Goal: Task Accomplishment & Management: Manage account settings

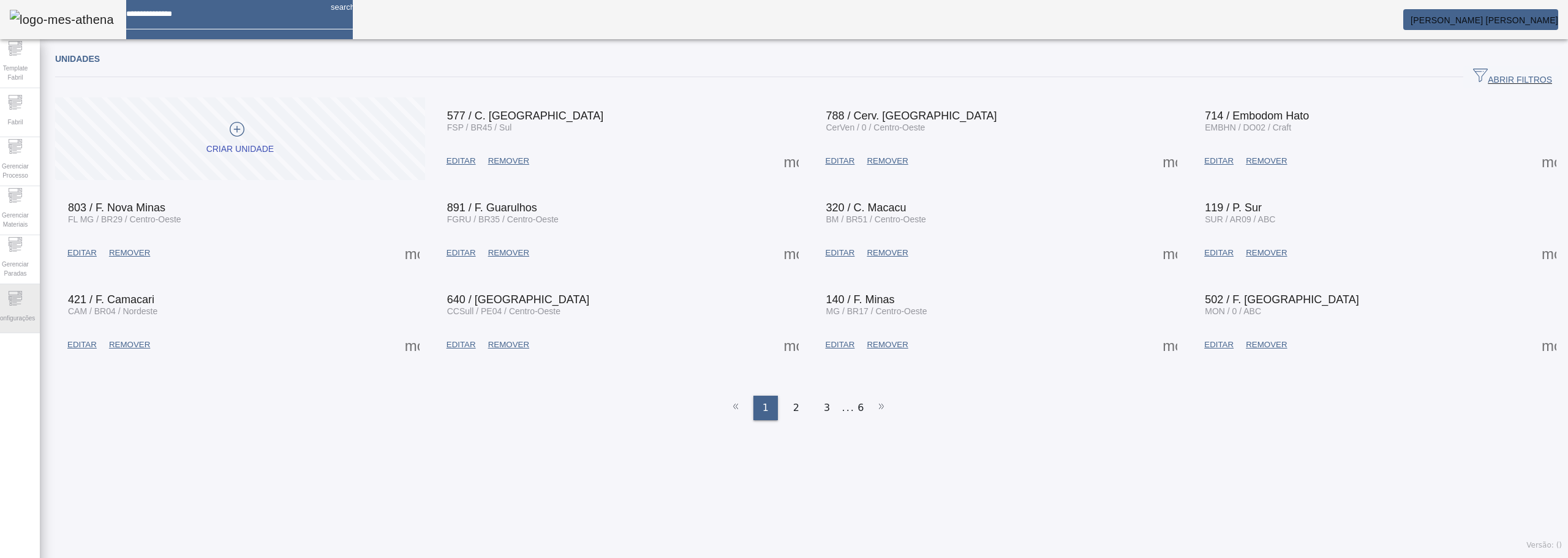
click at [23, 305] on icon at bounding box center [15, 297] width 15 height 15
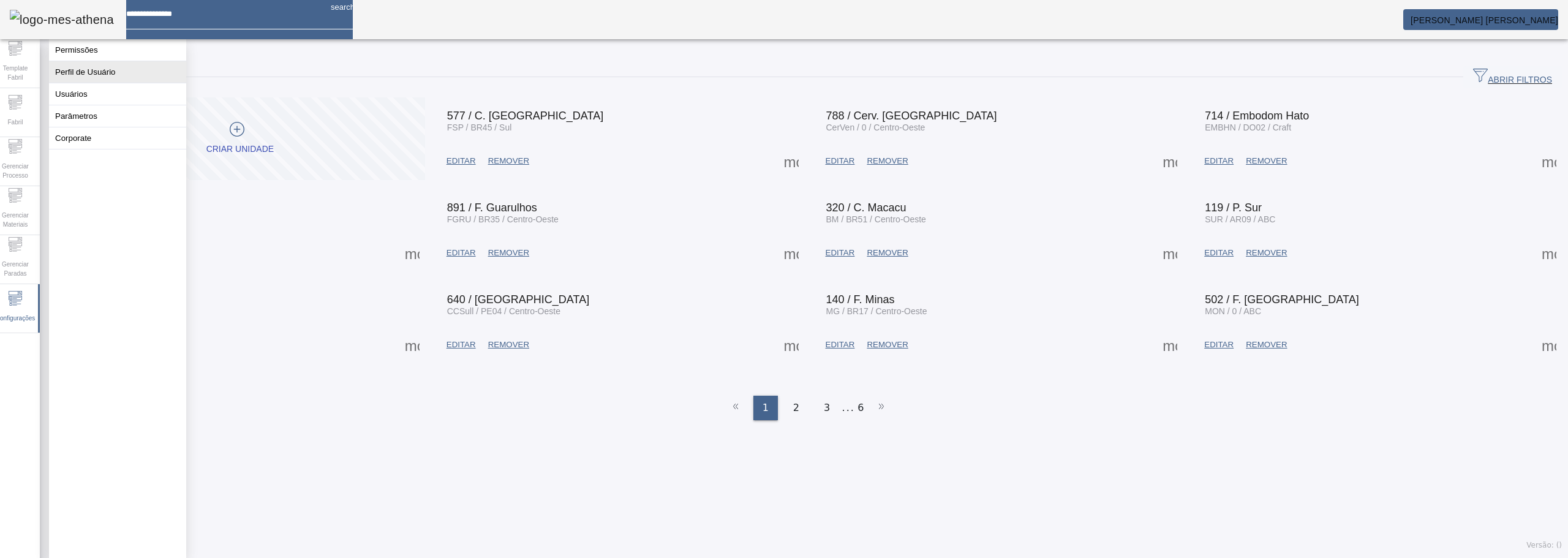
click at [94, 74] on button "Perfil de Usuário" at bounding box center [117, 72] width 137 height 22
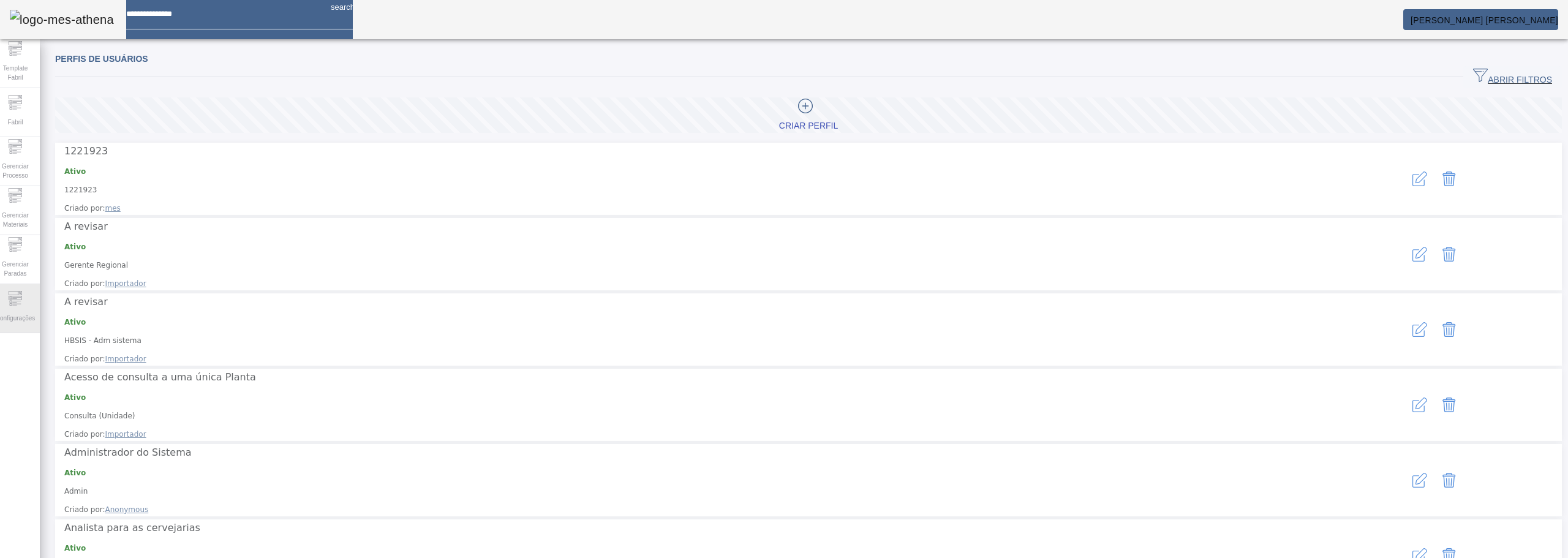
click at [9, 310] on span "Configurações" at bounding box center [15, 318] width 47 height 17
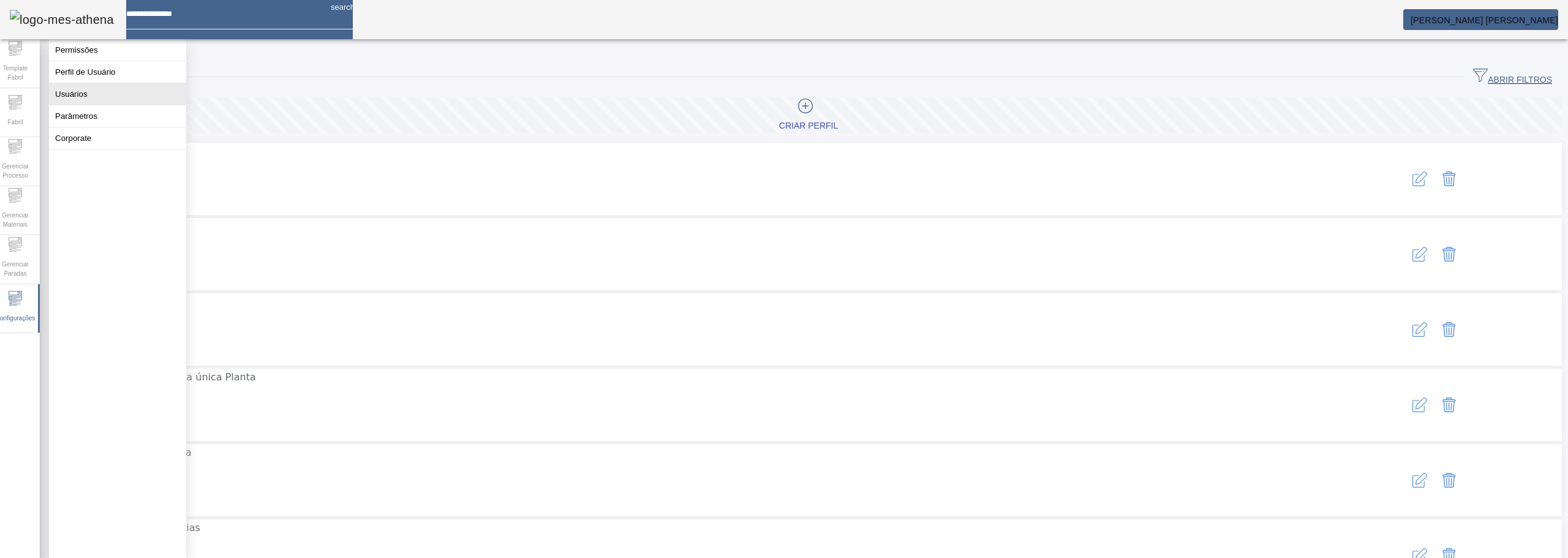
click at [75, 105] on button "Usuários" at bounding box center [117, 94] width 137 height 22
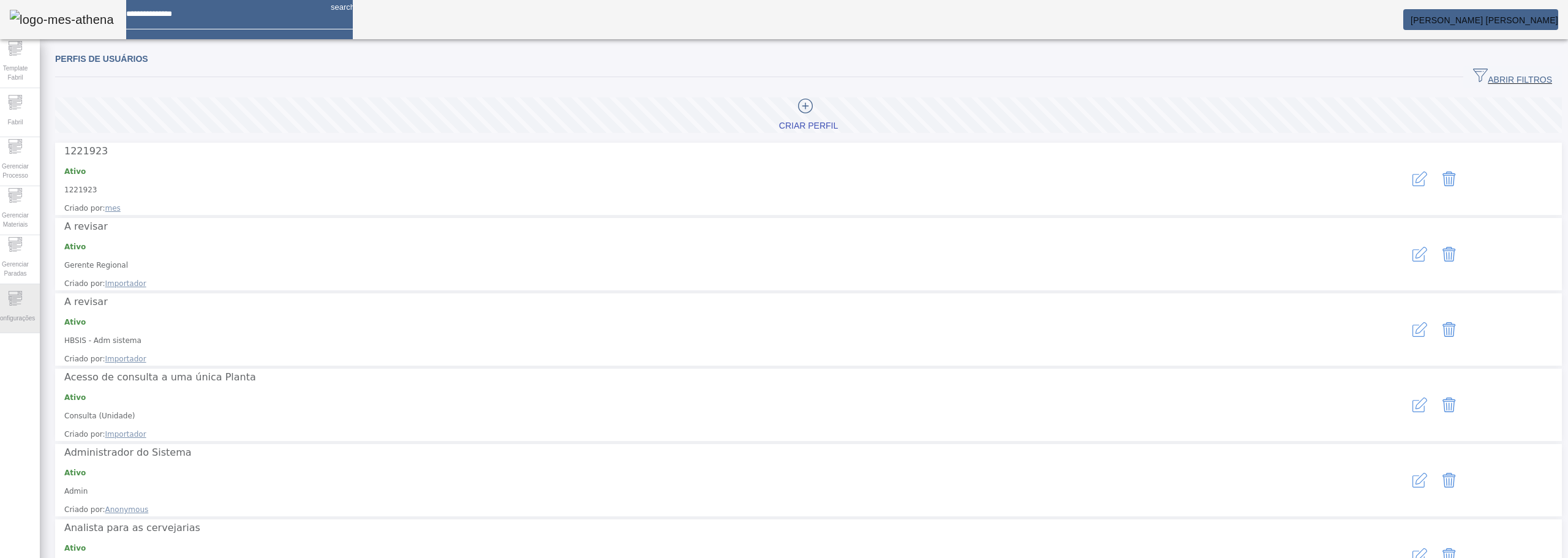
click at [23, 305] on icon at bounding box center [15, 297] width 15 height 15
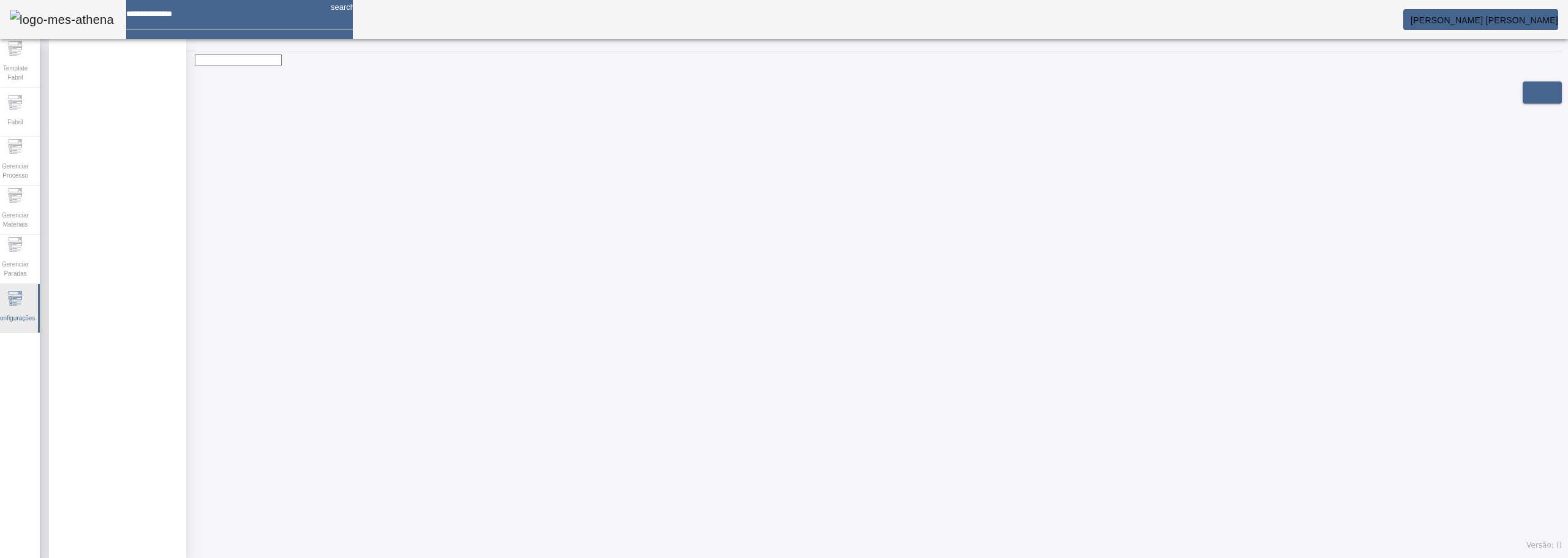
click at [14, 310] on span "Configurações" at bounding box center [15, 318] width 47 height 17
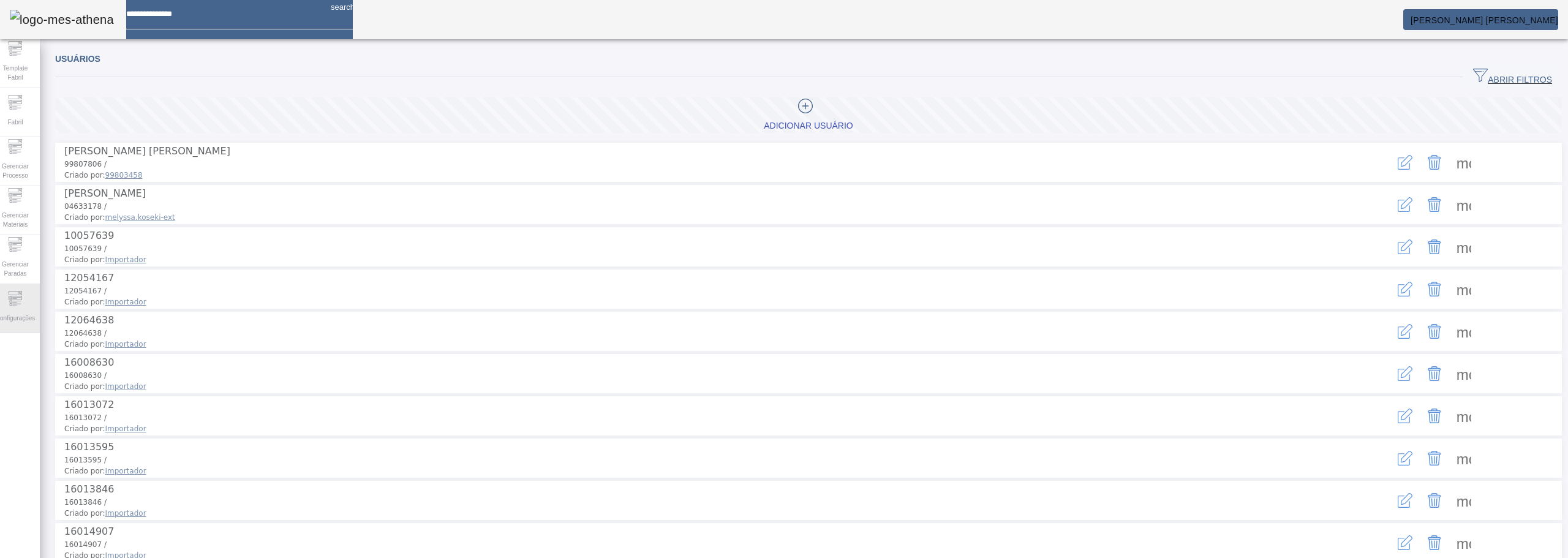
click at [20, 294] on icon at bounding box center [15, 297] width 15 height 15
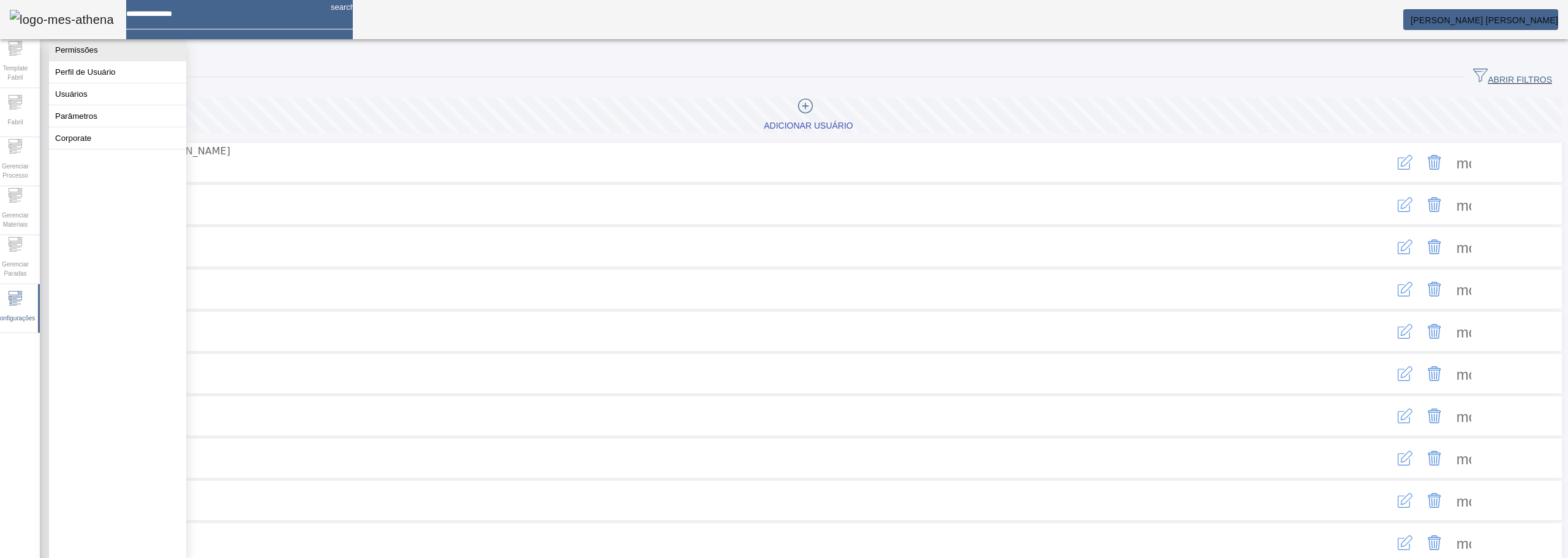
click at [100, 52] on button "Permissões" at bounding box center [117, 51] width 137 height 22
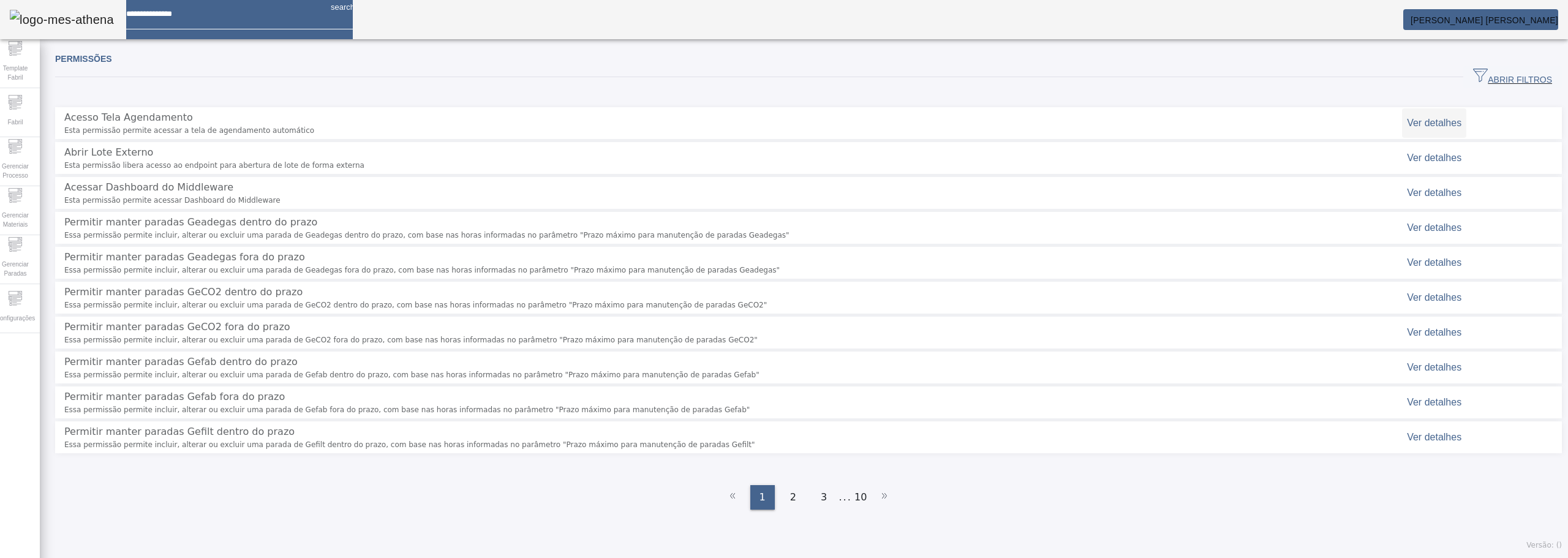
click at [1422, 118] on span "Ver detalhes" at bounding box center [1433, 123] width 55 height 11
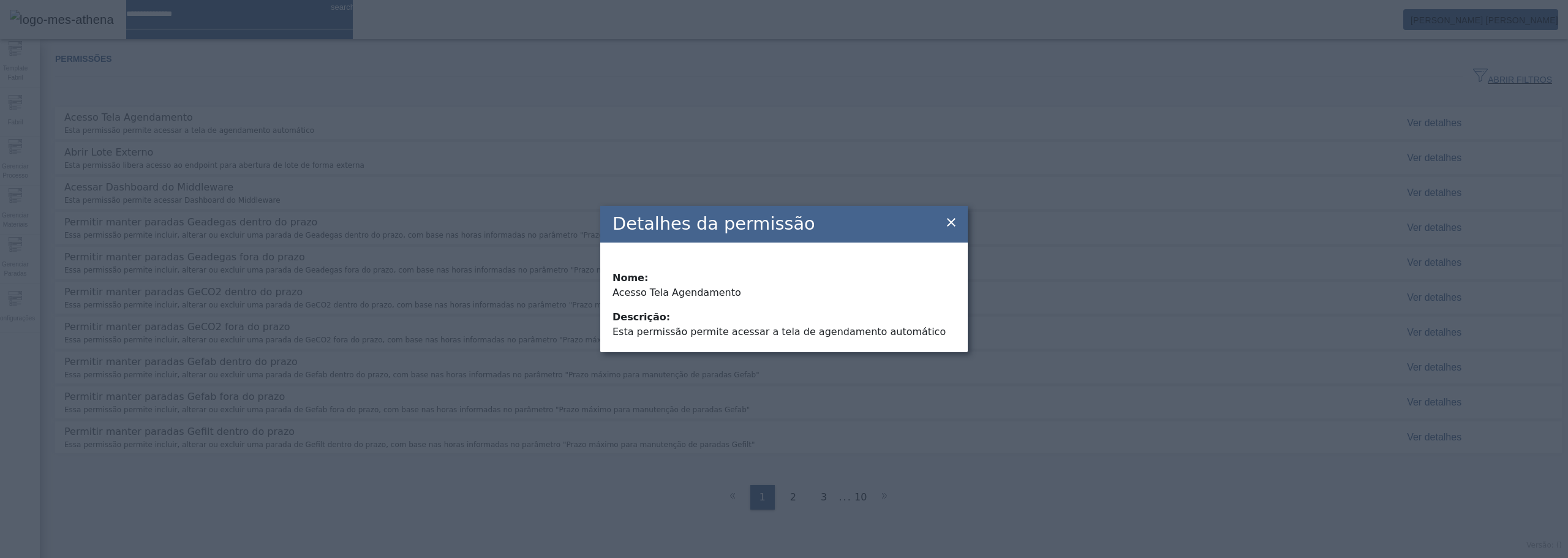
click at [956, 222] on icon at bounding box center [951, 222] width 15 height 15
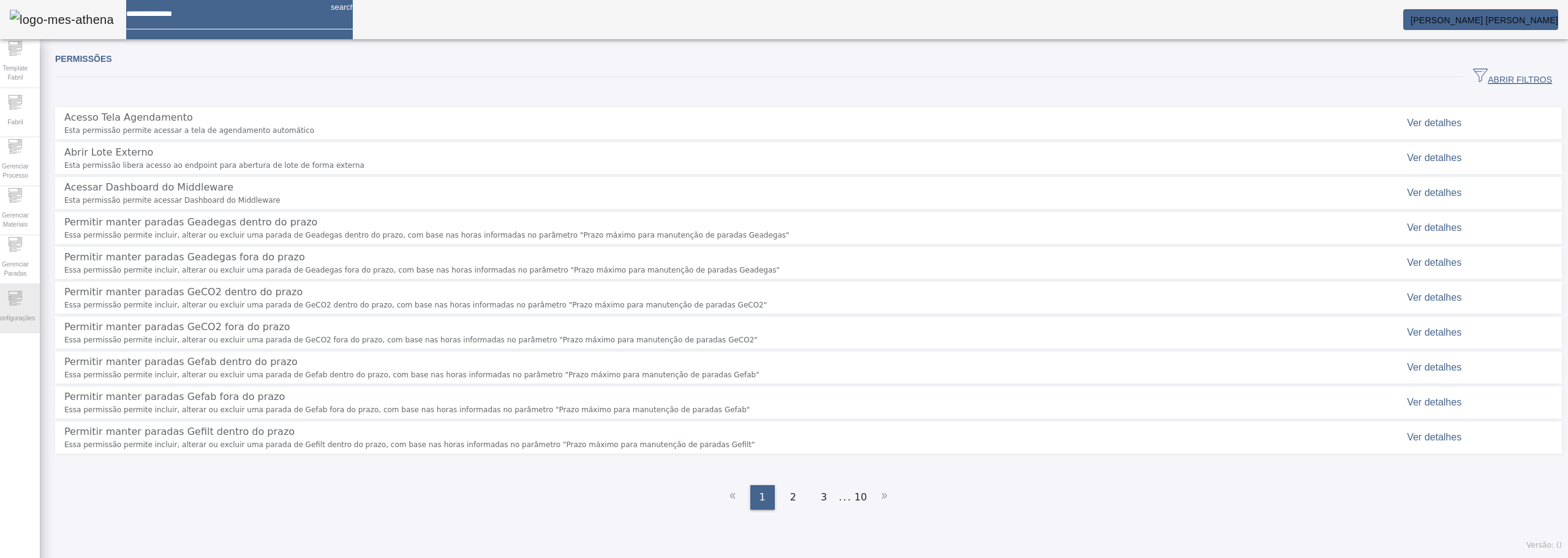
click at [32, 317] on span "Configurações" at bounding box center [15, 318] width 47 height 17
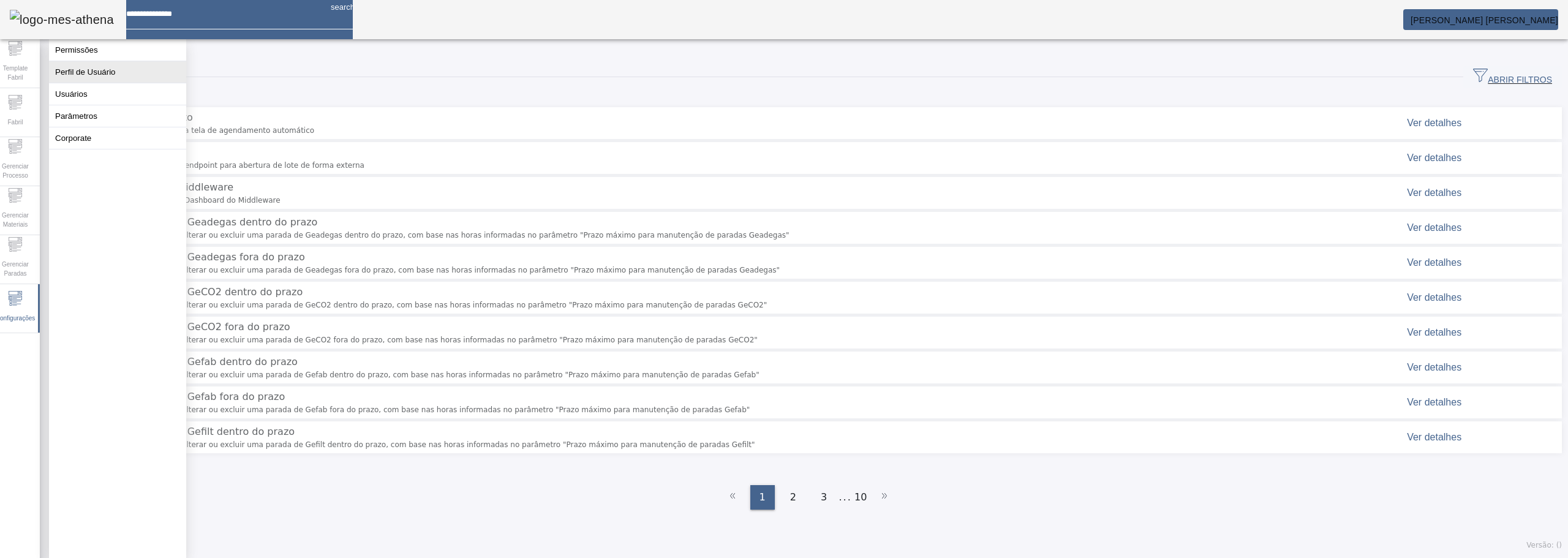
click at [97, 79] on button "Perfil de Usuário" at bounding box center [117, 72] width 137 height 22
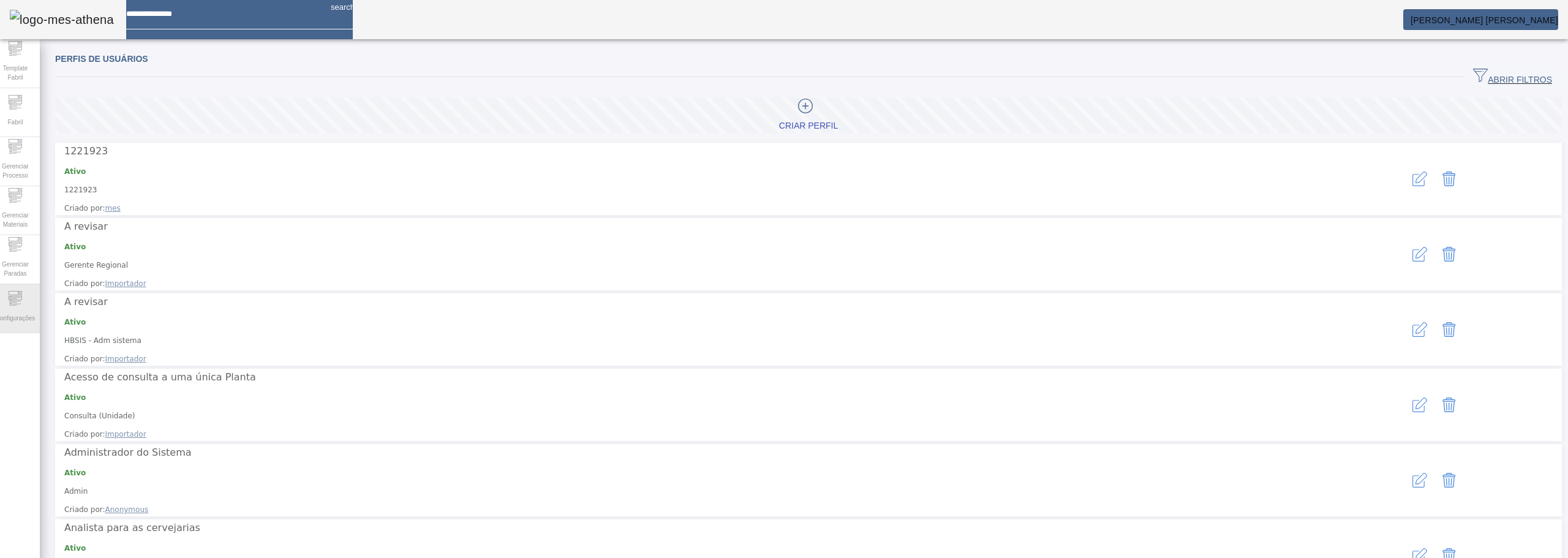
click at [34, 295] on div "Configurações" at bounding box center [15, 308] width 49 height 49
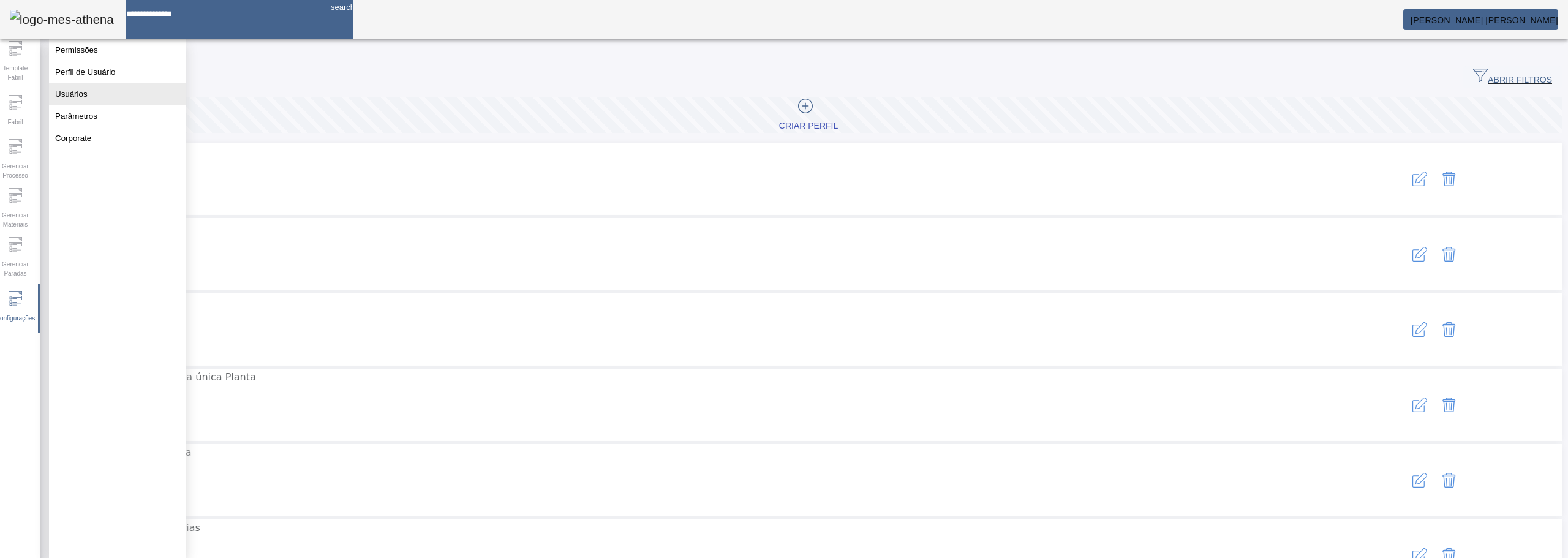
click at [86, 105] on button "Usuários" at bounding box center [117, 94] width 137 height 22
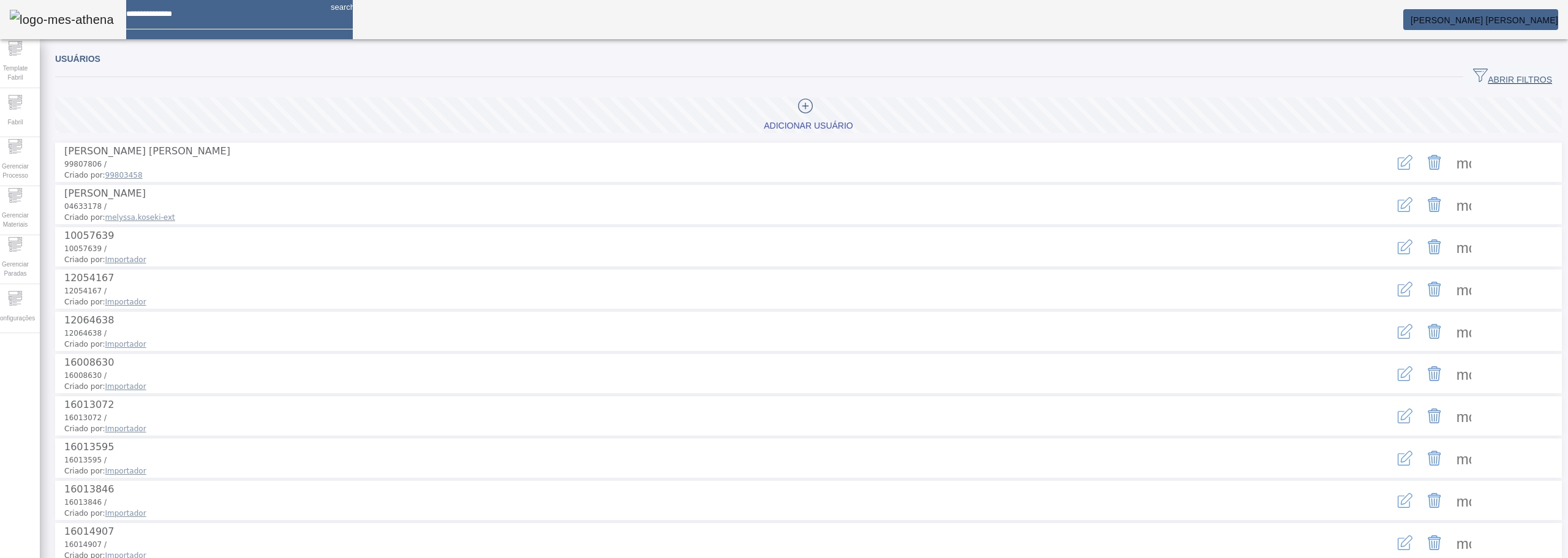
click at [1524, 73] on span "ABRIR FILTROS" at bounding box center [1512, 77] width 79 height 19
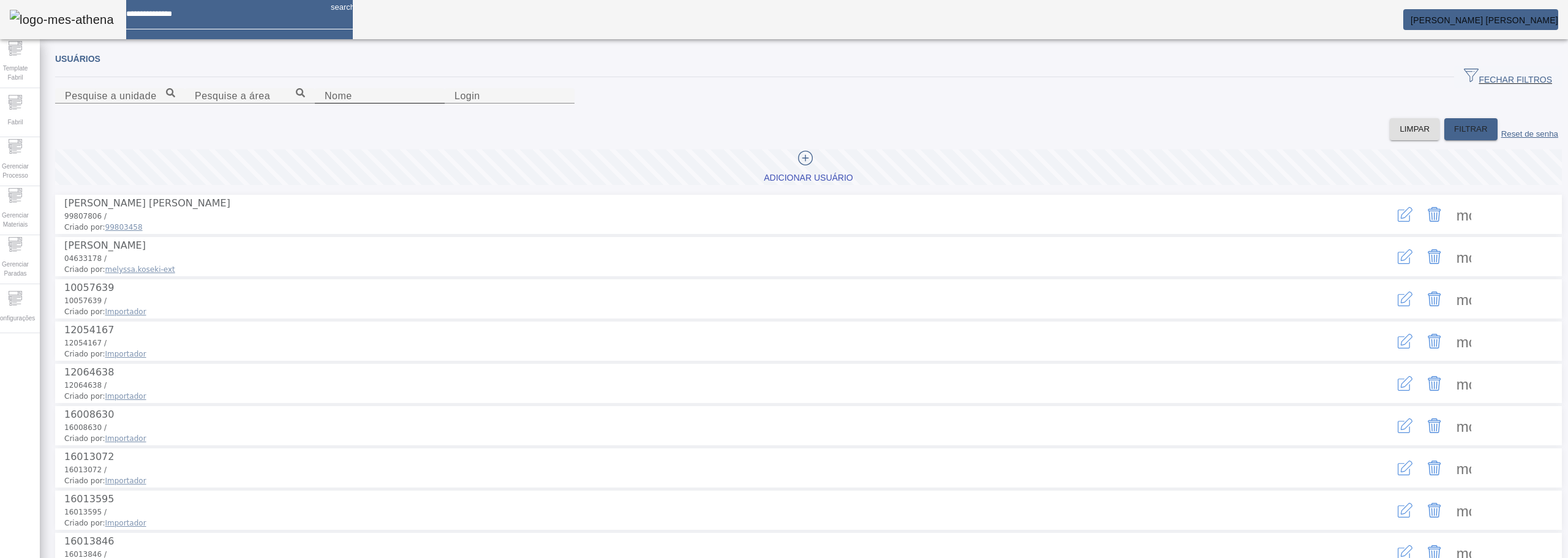
click at [435, 103] on div "Nome" at bounding box center [379, 95] width 110 height 15
type input "*******"
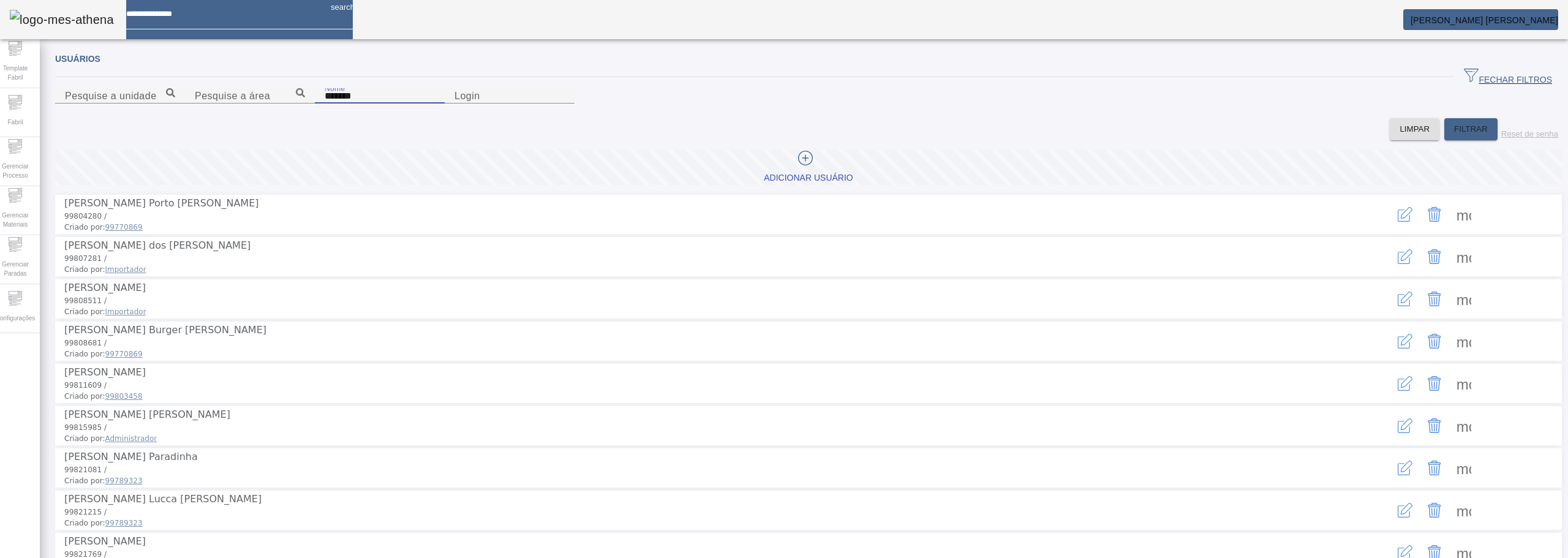
click at [324, 103] on input "*******" at bounding box center [379, 96] width 110 height 15
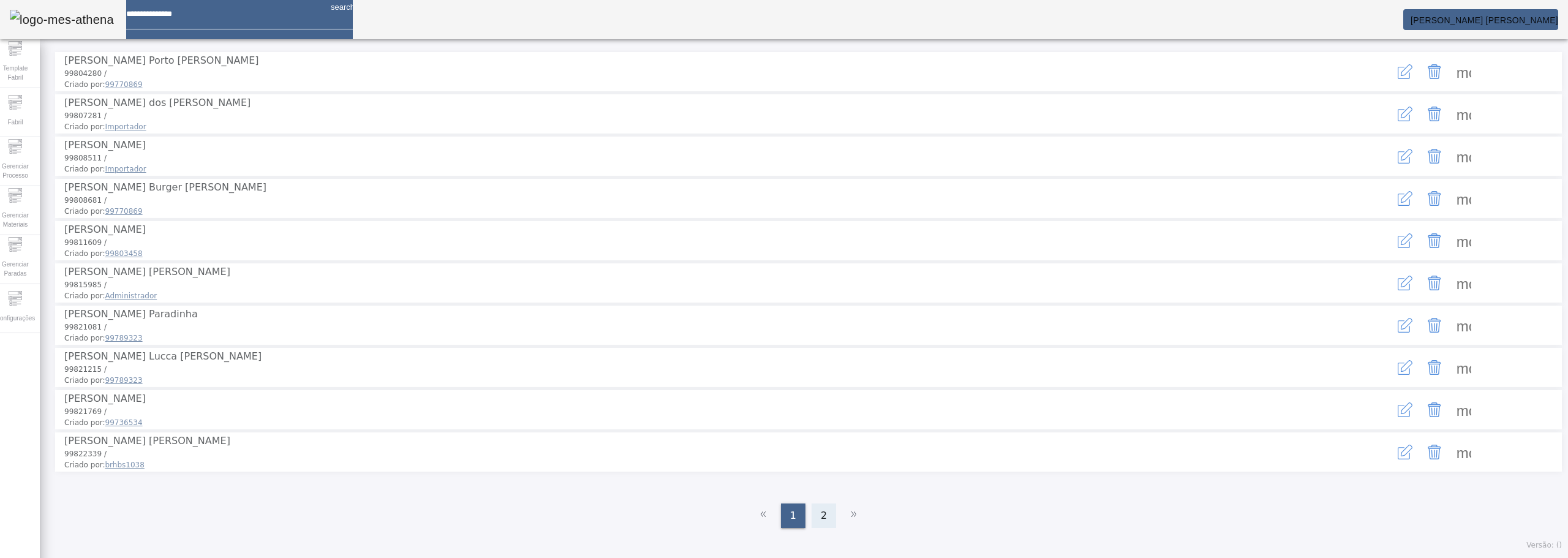
click at [812, 513] on div "2" at bounding box center [824, 515] width 25 height 25
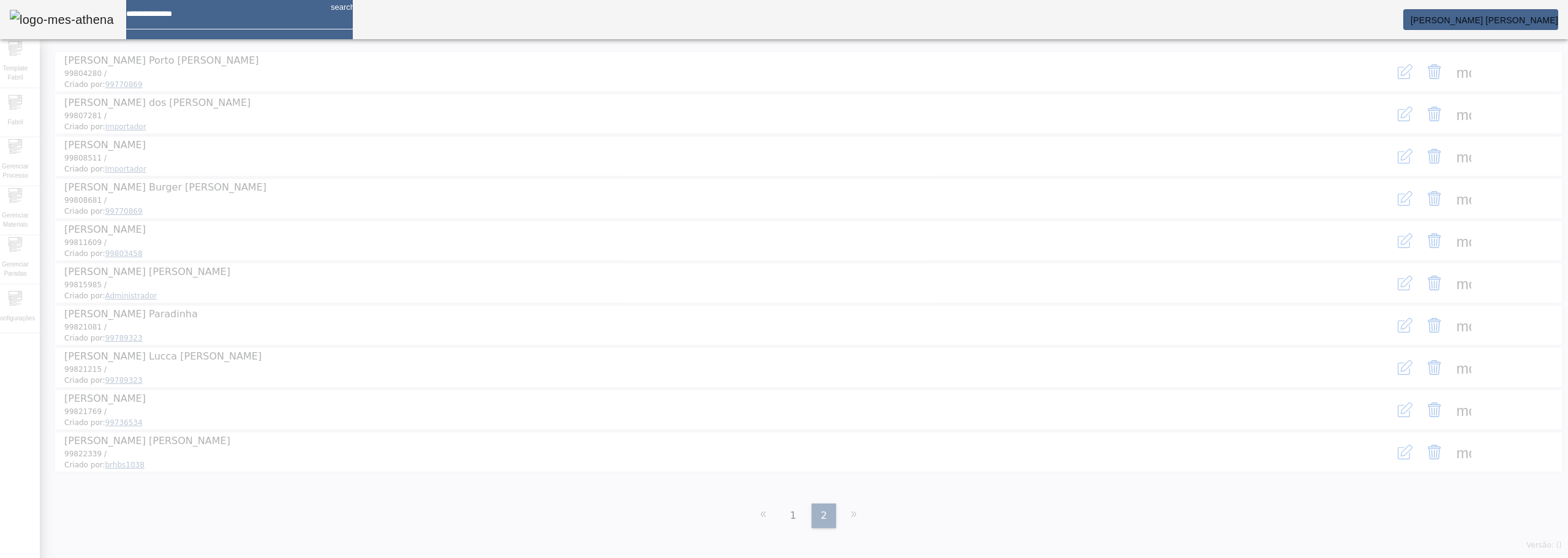
scroll to position [0, 0]
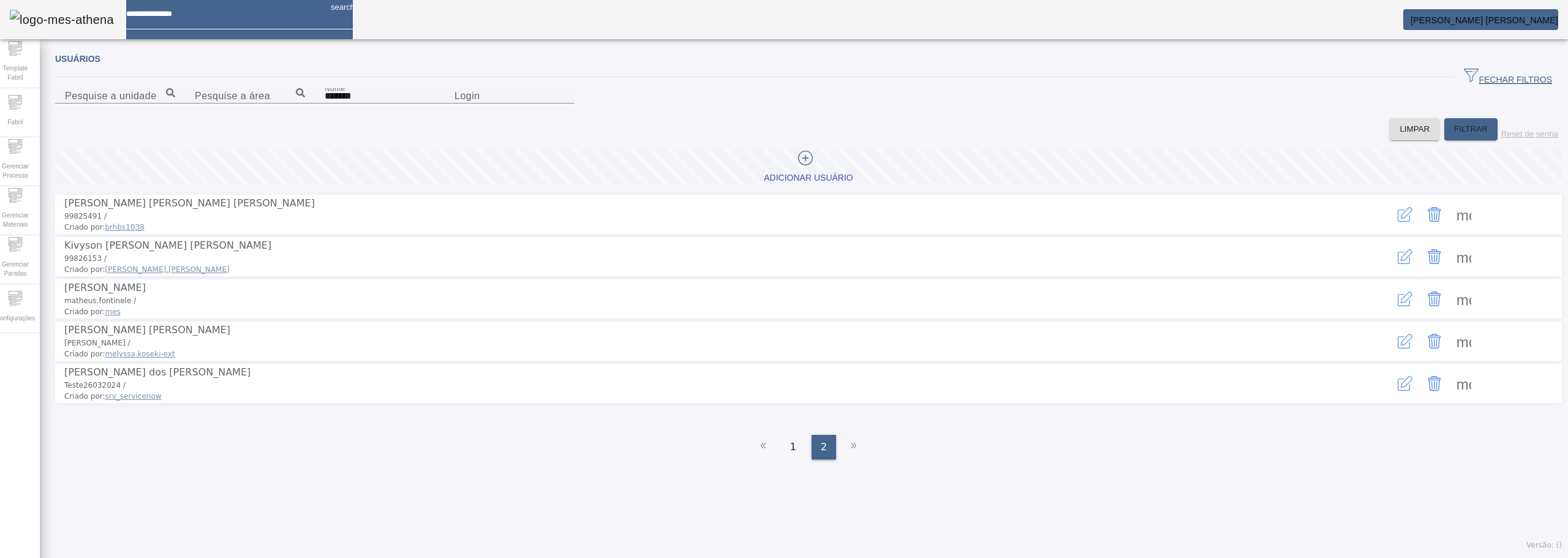
click at [1398, 349] on icon "button" at bounding box center [1403, 342] width 12 height 12
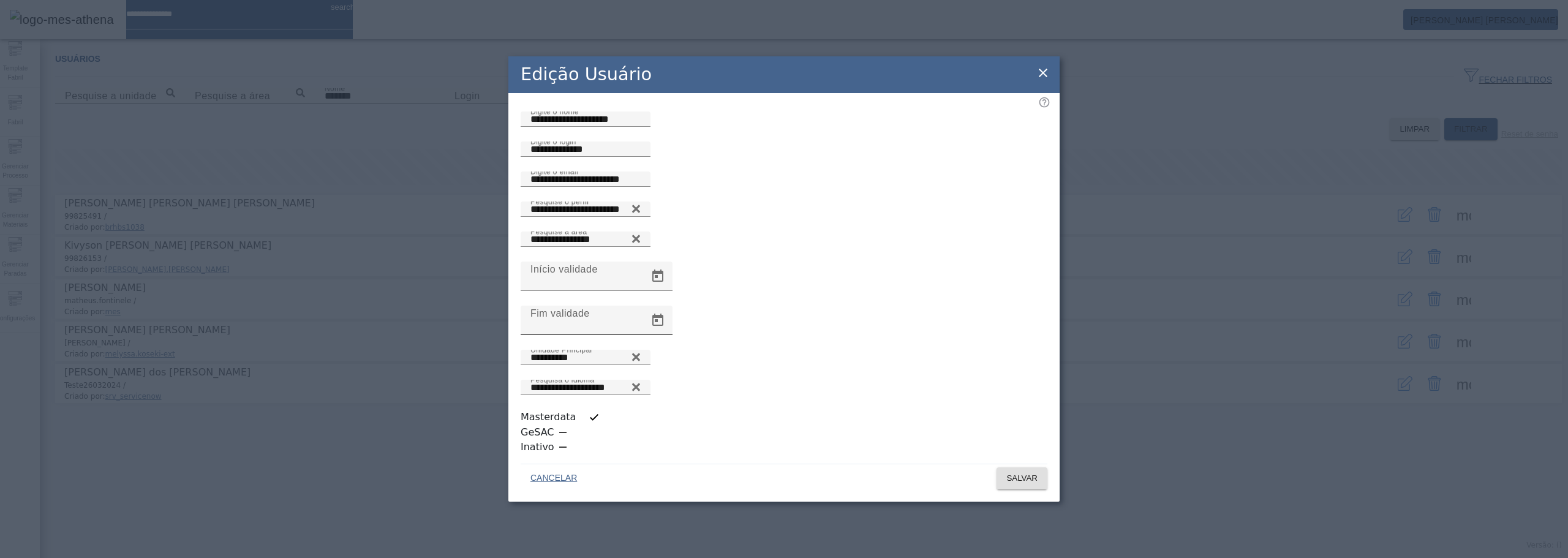
scroll to position [3, 0]
click at [1036, 80] on icon at bounding box center [1043, 72] width 15 height 15
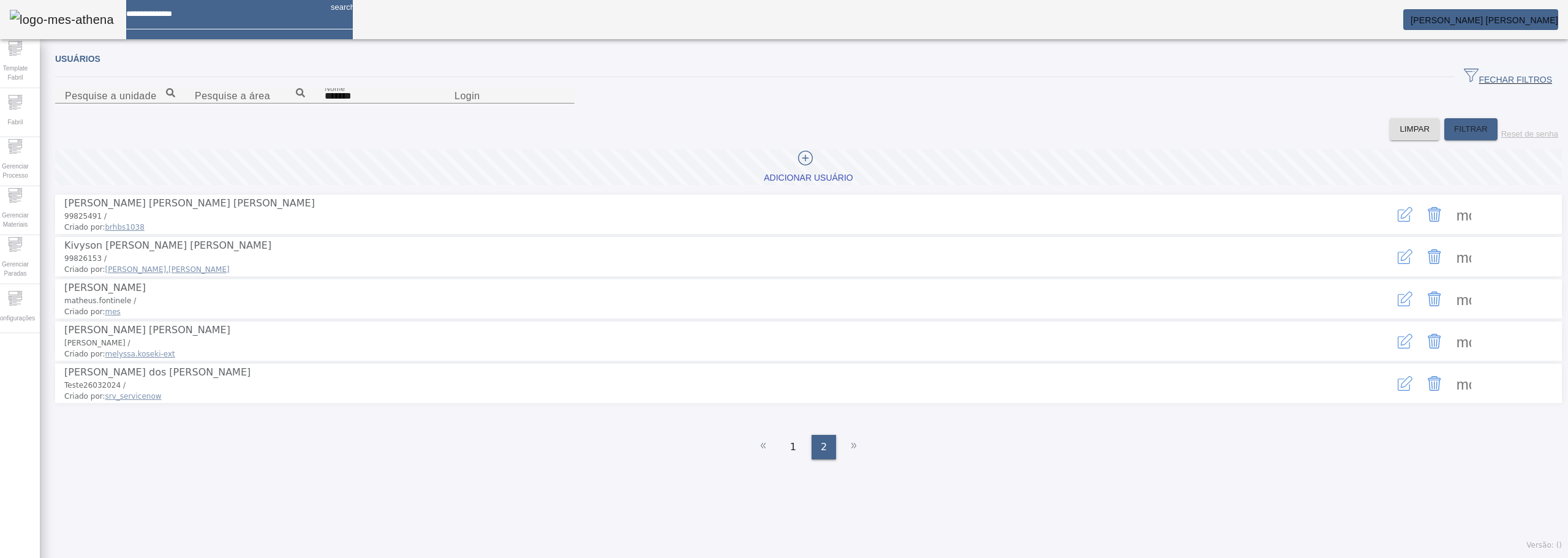
click at [1449, 356] on span at bounding box center [1464, 341] width 30 height 30
click at [1398, 349] on icon "button" at bounding box center [1404, 341] width 15 height 15
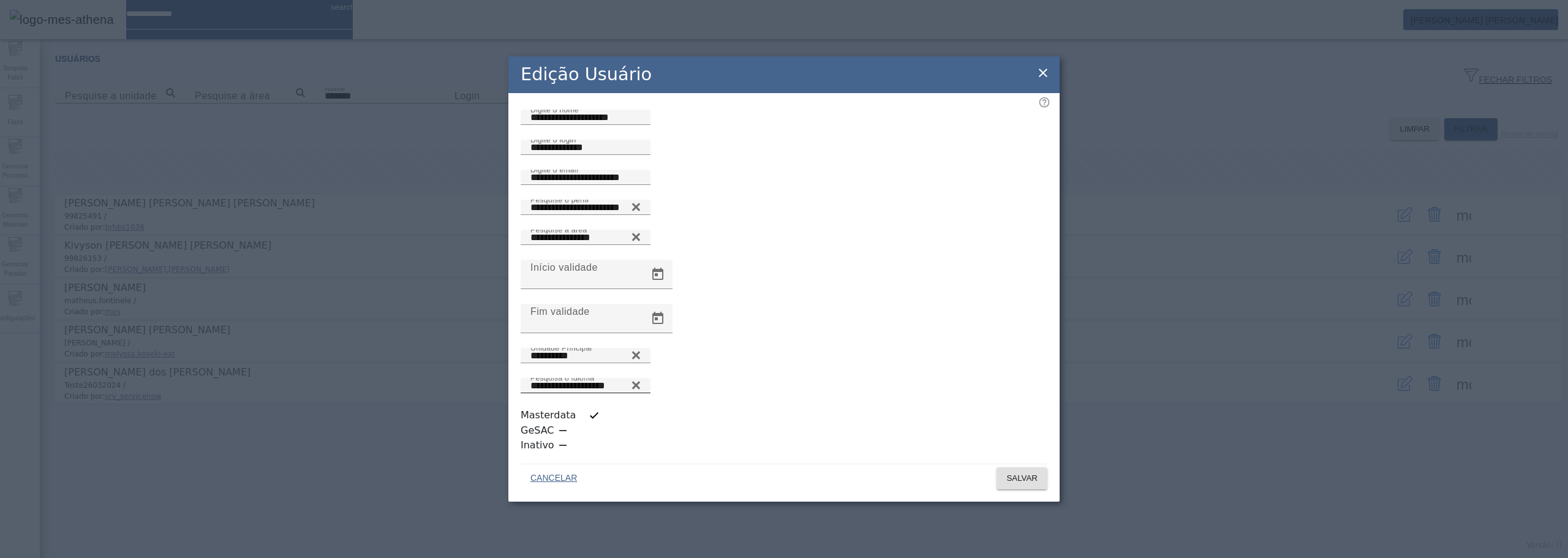
scroll to position [0, 0]
click at [1044, 80] on icon at bounding box center [1043, 72] width 15 height 15
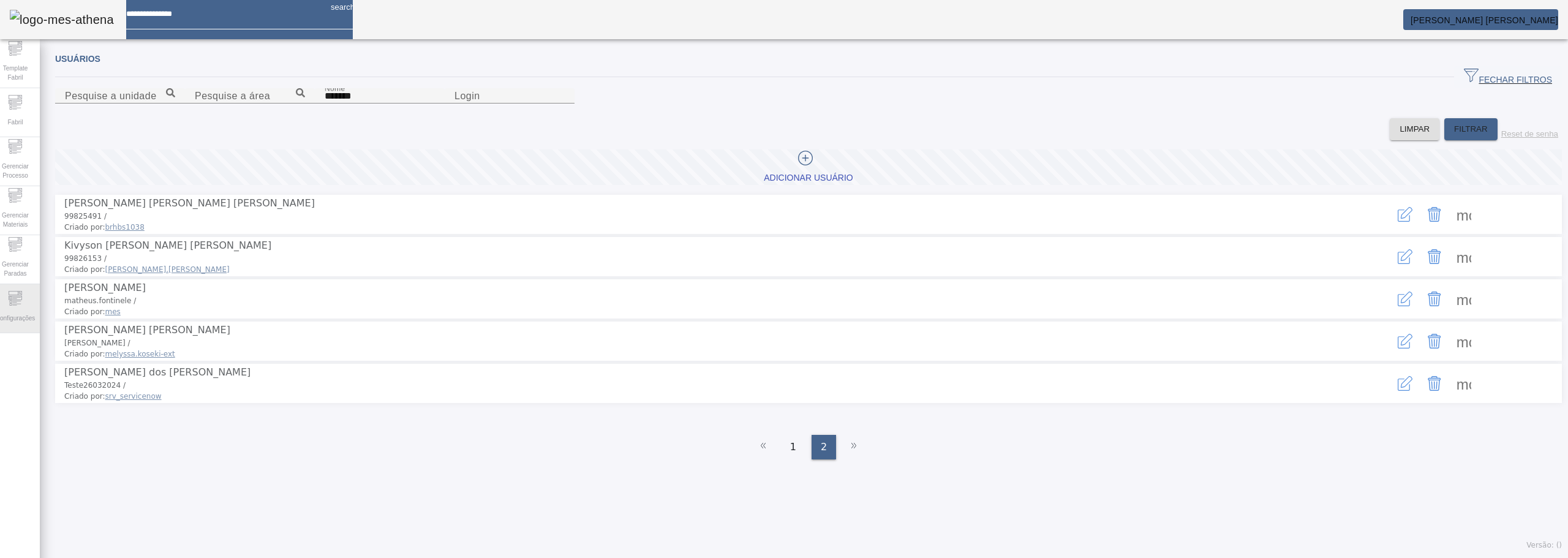
click at [23, 305] on icon at bounding box center [15, 297] width 15 height 15
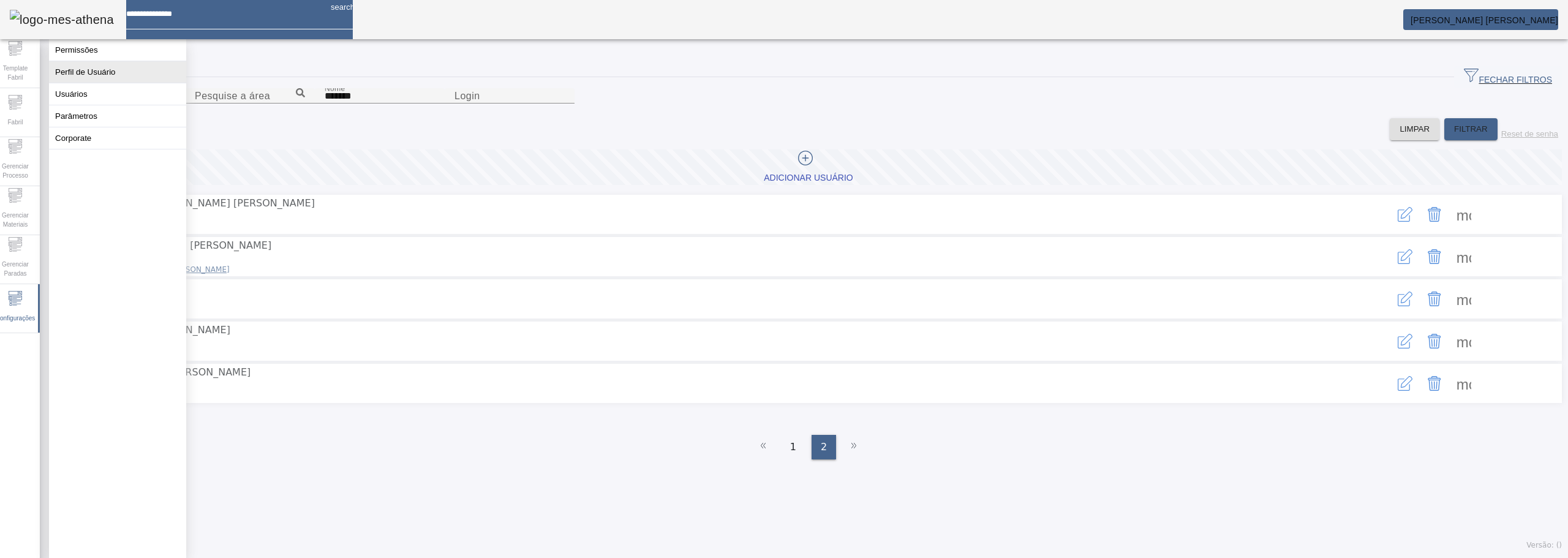
click at [109, 76] on button "Perfil de Usuário" at bounding box center [117, 72] width 137 height 22
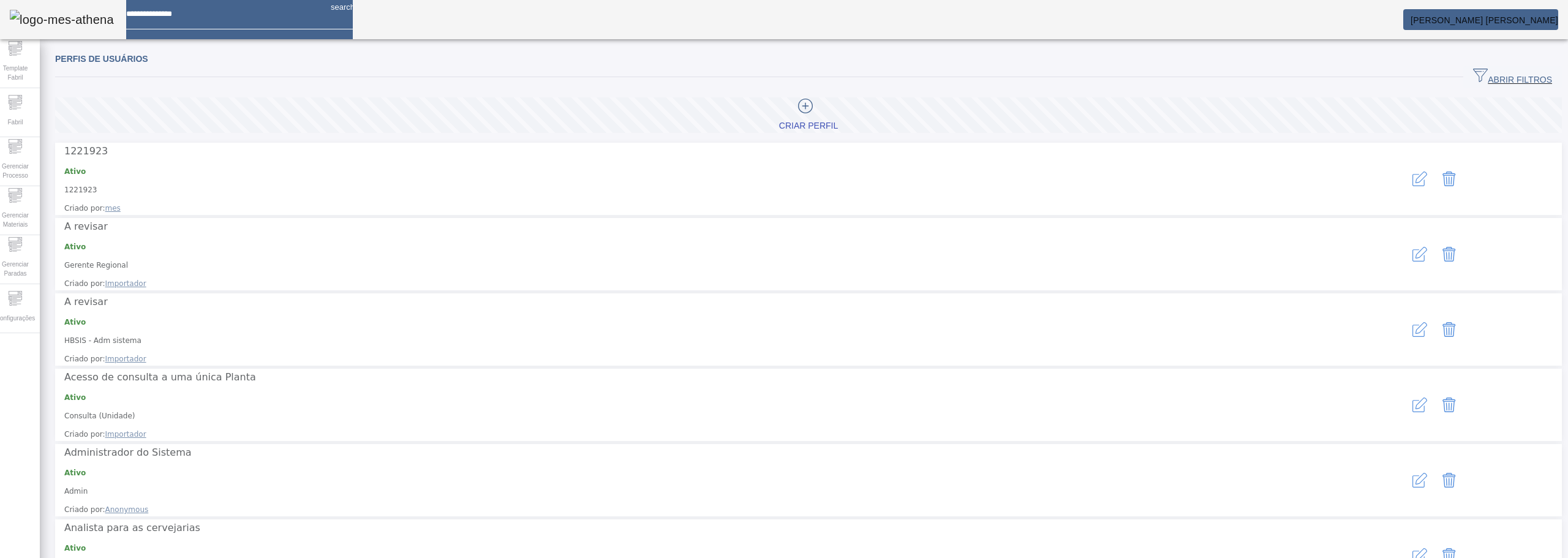
click at [1512, 9] on mat-card "[PERSON_NAME] [PERSON_NAME]" at bounding box center [1480, 19] width 155 height 21
click at [1508, 19] on span "[PERSON_NAME] [PERSON_NAME]" at bounding box center [1484, 20] width 148 height 10
